Goal: Task Accomplishment & Management: Use online tool/utility

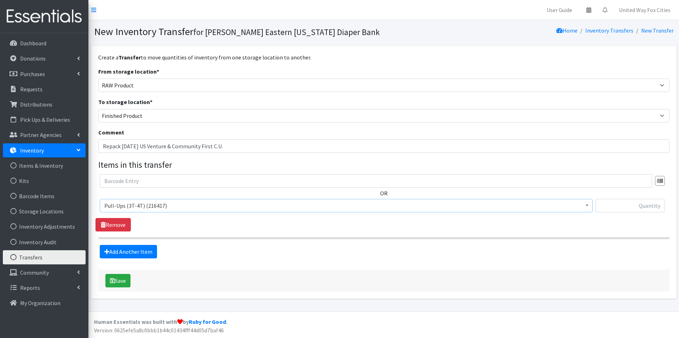
select select "448"
select select "447"
select select "14494"
click at [75, 135] on link "Partner Agencies" at bounding box center [44, 135] width 83 height 14
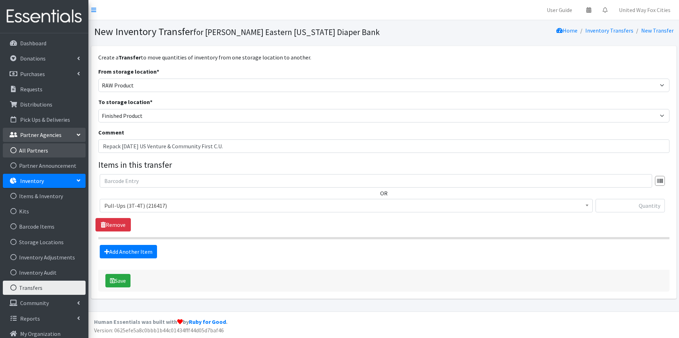
click at [42, 151] on link "All Partners" at bounding box center [44, 150] width 83 height 14
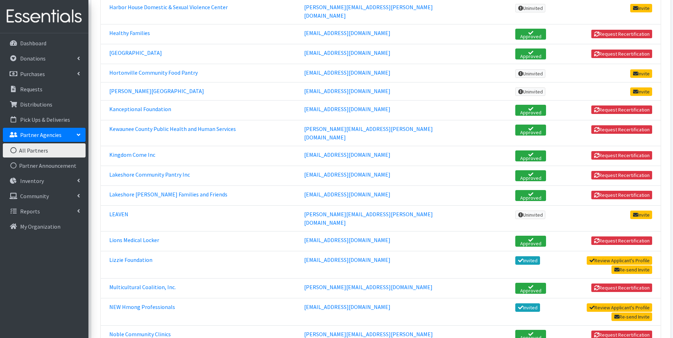
scroll to position [566, 0]
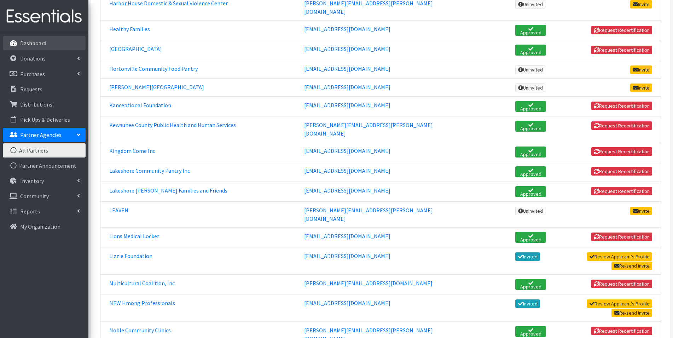
click at [37, 44] on p "Dashboard" at bounding box center [33, 43] width 26 height 7
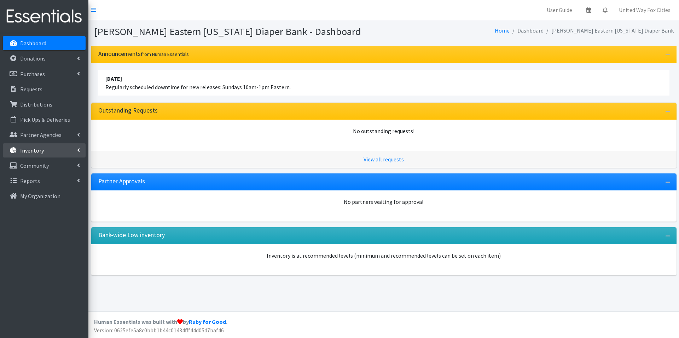
click at [81, 150] on link "Inventory" at bounding box center [44, 150] width 83 height 14
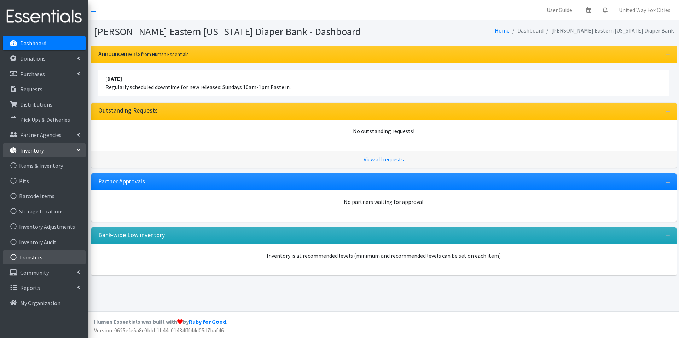
click at [39, 260] on link "Transfers" at bounding box center [44, 257] width 83 height 14
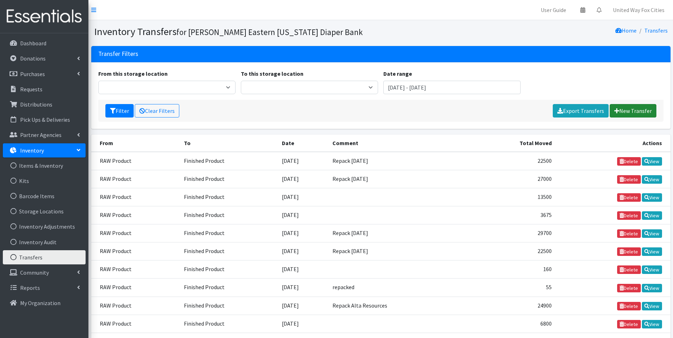
click at [628, 112] on link "New Transfer" at bounding box center [633, 110] width 47 height 13
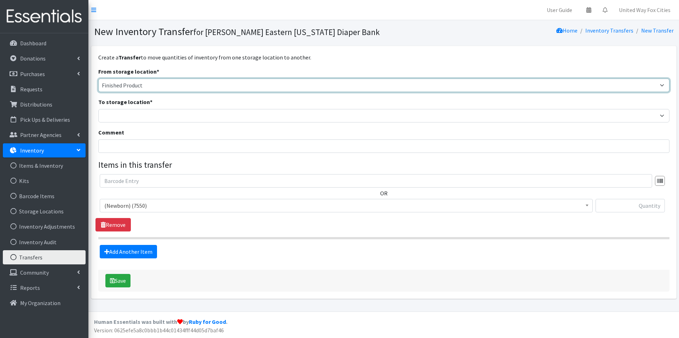
click at [197, 85] on select "Cloth Diapers Finished Product RAW Product" at bounding box center [383, 85] width 571 height 13
select select "448"
click at [98, 79] on select "Cloth Diapers Finished Product RAW Product" at bounding box center [383, 85] width 571 height 13
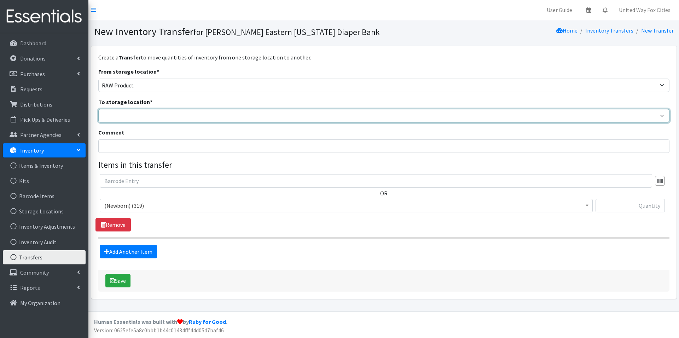
click at [132, 120] on select "Cloth Diapers Finished Product RAW Product" at bounding box center [383, 115] width 571 height 13
select select "447"
click at [98, 109] on select "Cloth Diapers Finished Product RAW Product" at bounding box center [383, 115] width 571 height 13
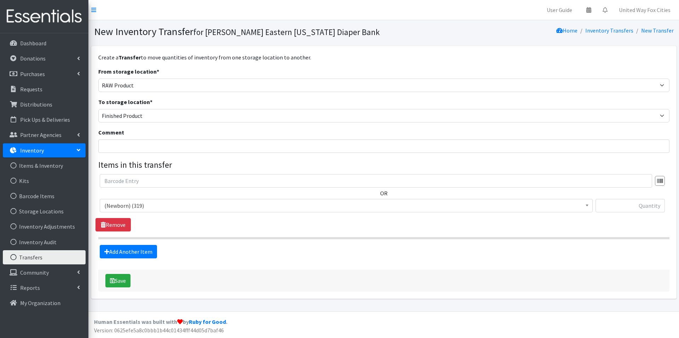
click at [585, 206] on span at bounding box center [587, 204] width 7 height 11
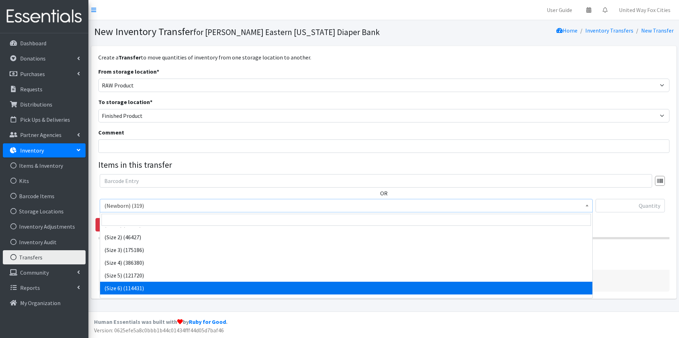
scroll to position [69, 0]
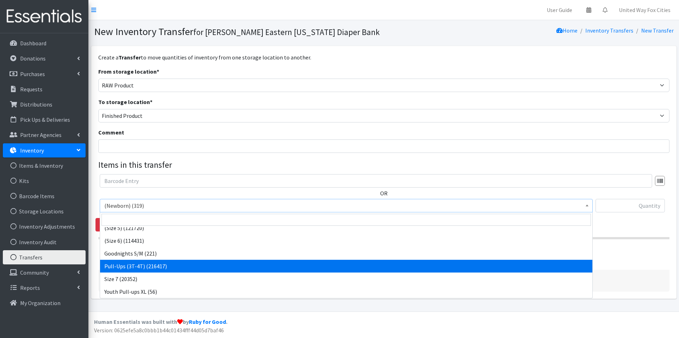
select select "14494"
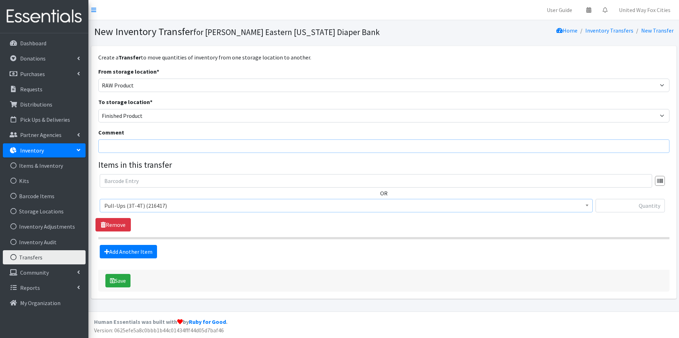
click at [134, 143] on input "Comment" at bounding box center [383, 145] width 571 height 13
type input "Repack [DATE] US Venture & Community First C.U."
